Goal: Check status

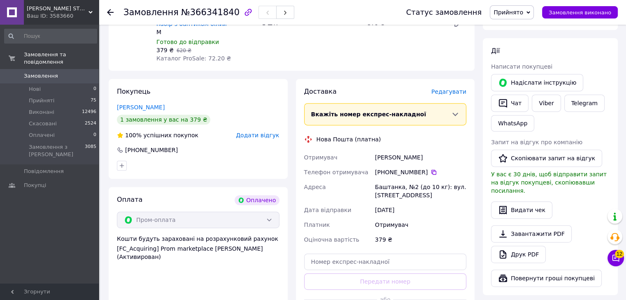
scroll to position [333, 0]
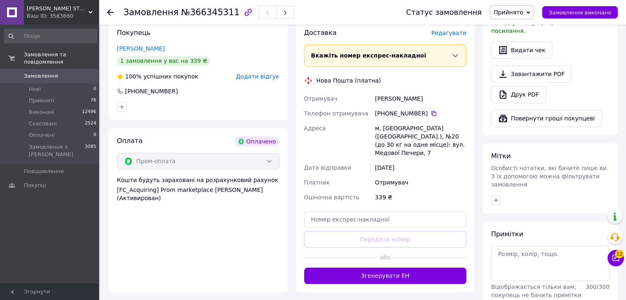
scroll to position [489, 0]
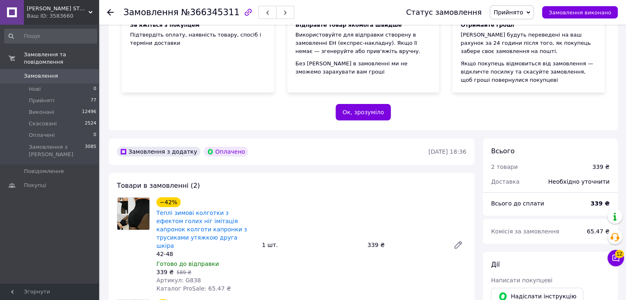
scroll to position [115, 0]
